Goal: Navigation & Orientation: Find specific page/section

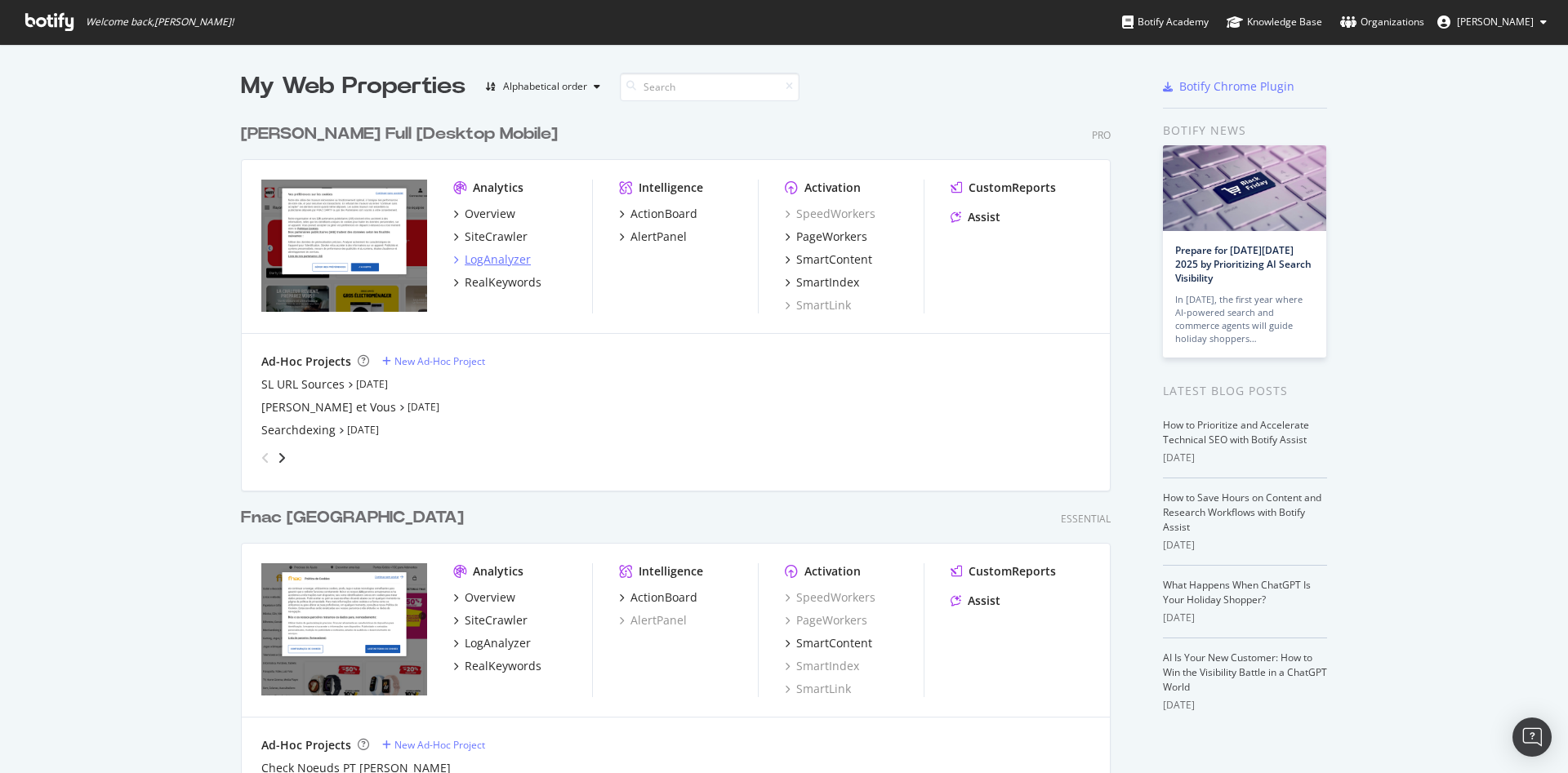
click at [500, 261] on div "LogAnalyzer" at bounding box center [497, 260] width 66 height 17
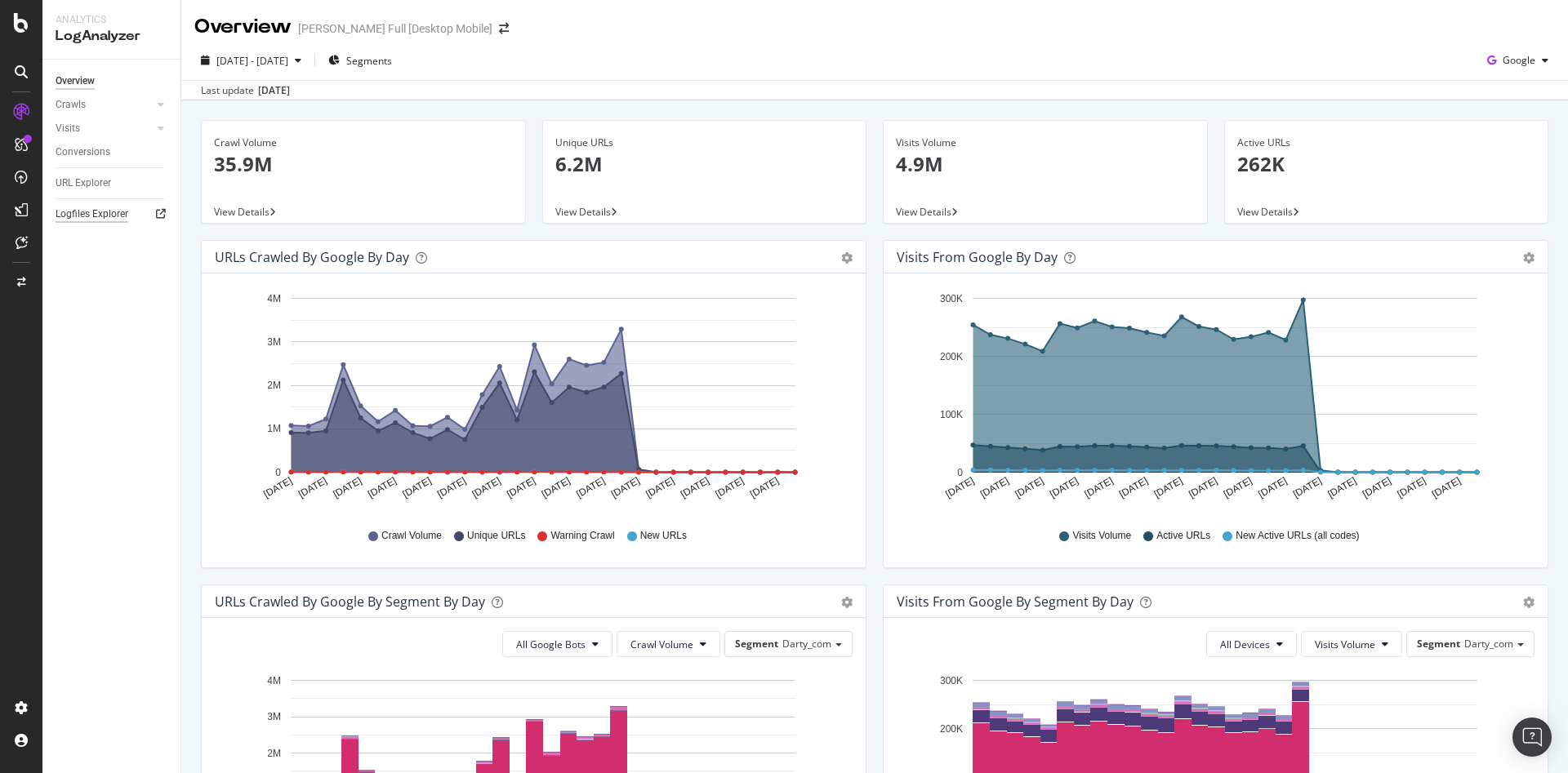
click at [97, 210] on div "Logfiles Explorer" at bounding box center [91, 214] width 73 height 18
